Goal: Information Seeking & Learning: Learn about a topic

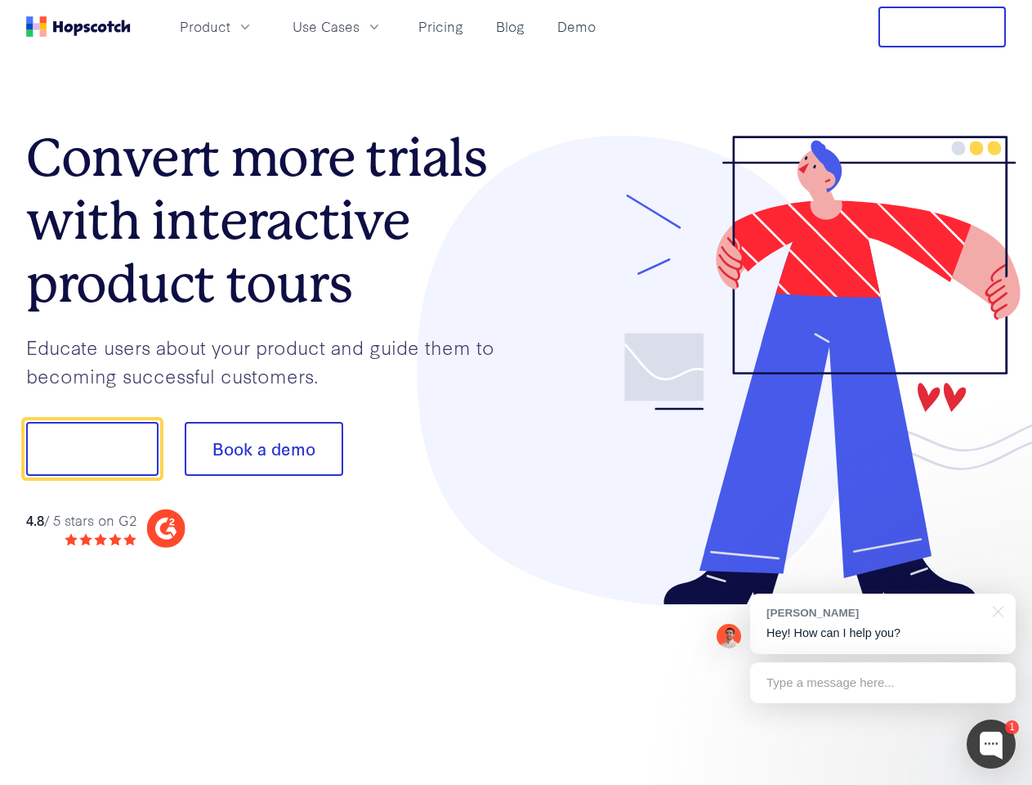
click at [517, 392] on div at bounding box center [762, 371] width 490 height 470
click at [231, 26] on span "Product" at bounding box center [205, 26] width 51 height 20
click at [360, 26] on span "Use Cases" at bounding box center [326, 26] width 67 height 20
click at [942, 27] on button "Free Trial" at bounding box center [943, 27] width 128 height 41
click at [92, 449] on button "Show me!" at bounding box center [92, 449] width 132 height 54
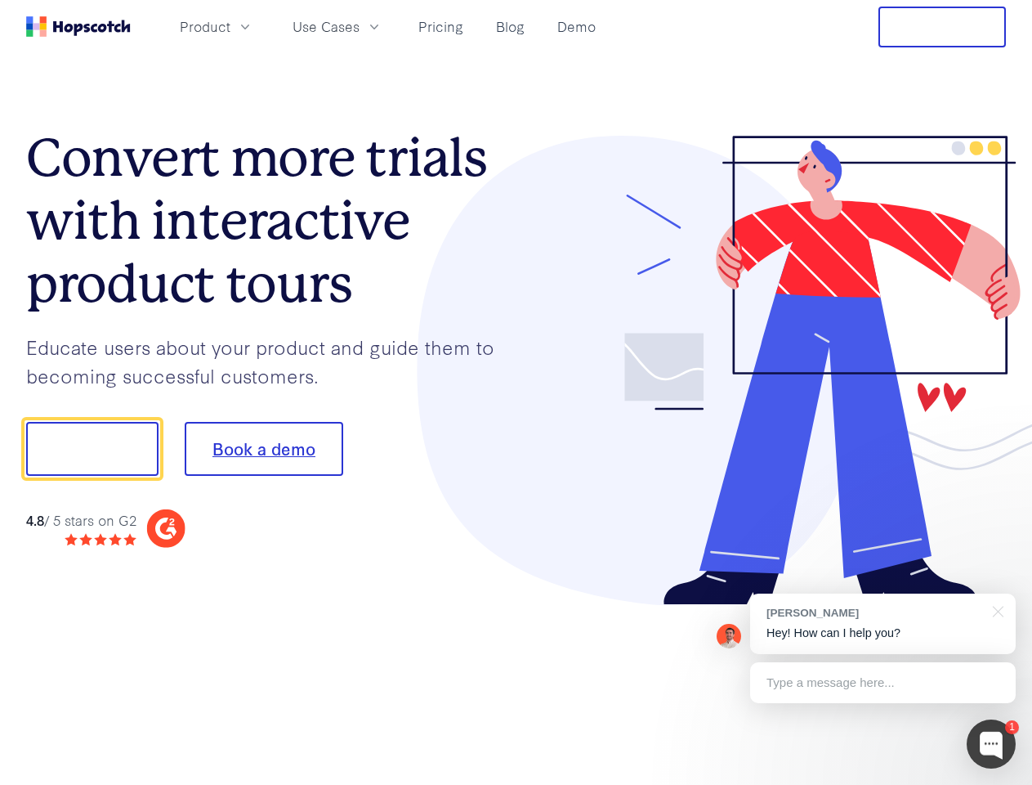
click at [263, 449] on button "Book a demo" at bounding box center [264, 449] width 159 height 54
click at [992, 744] on div at bounding box center [991, 743] width 49 height 49
click at [883, 624] on div "[PERSON_NAME] Hey! How can I help you?" at bounding box center [883, 623] width 266 height 60
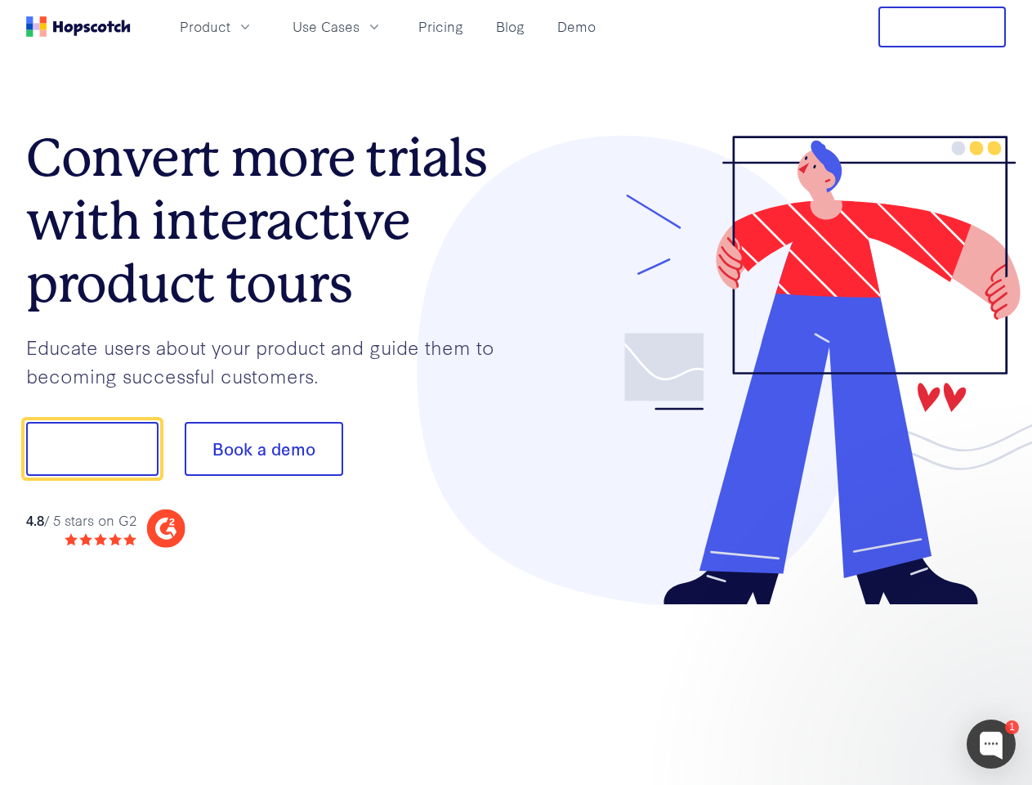
click at [996, 610] on div at bounding box center [863, 556] width 307 height 326
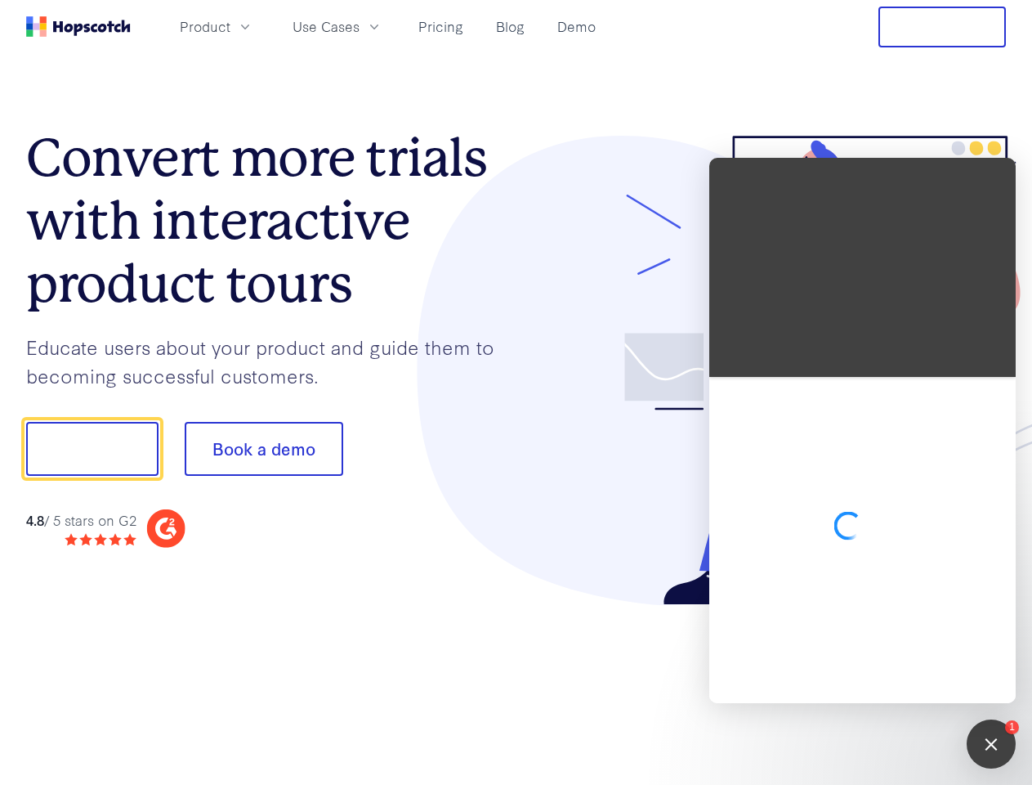
click at [883, 683] on div at bounding box center [863, 540] width 307 height 326
